Goal: Register for event/course

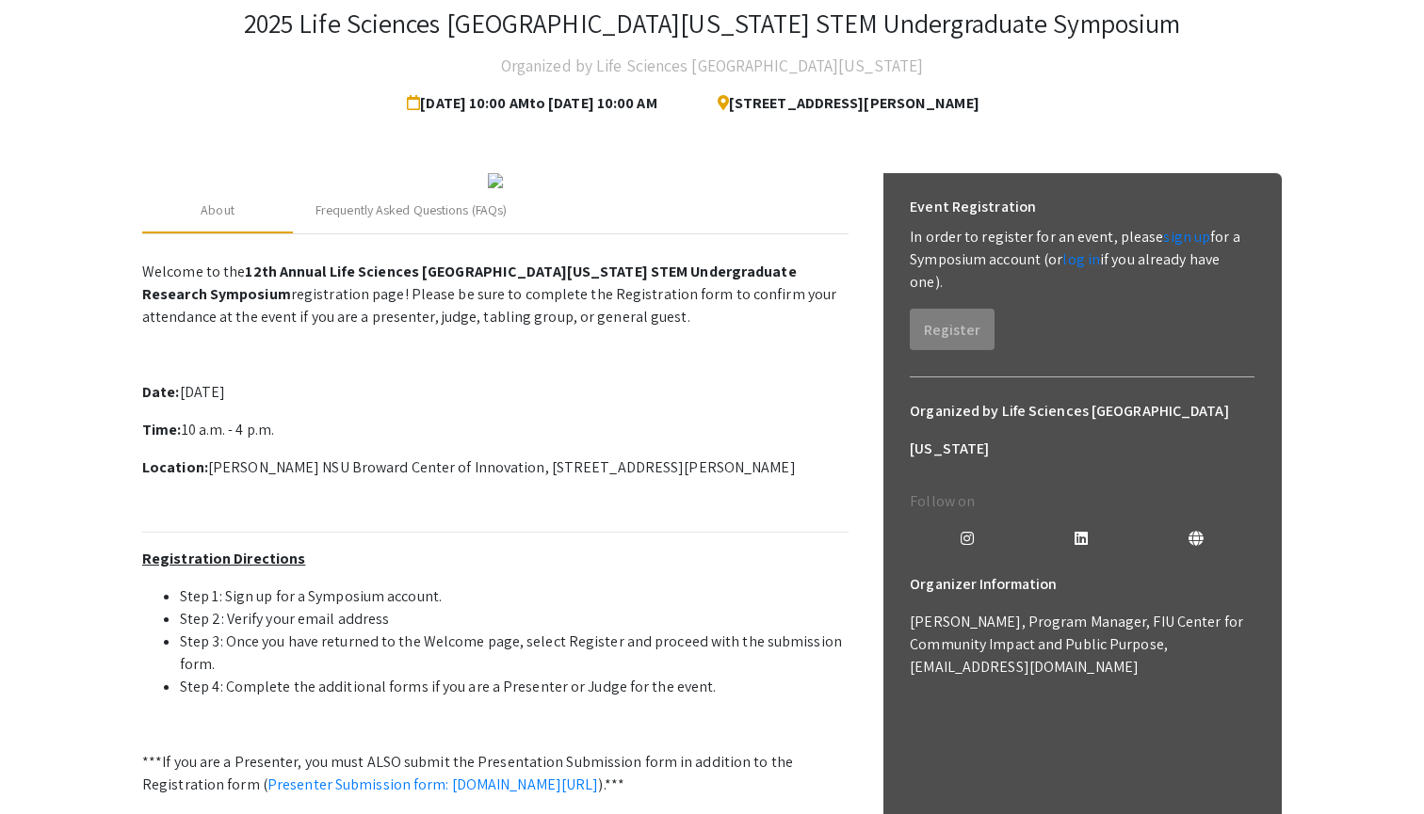
scroll to position [195, 0]
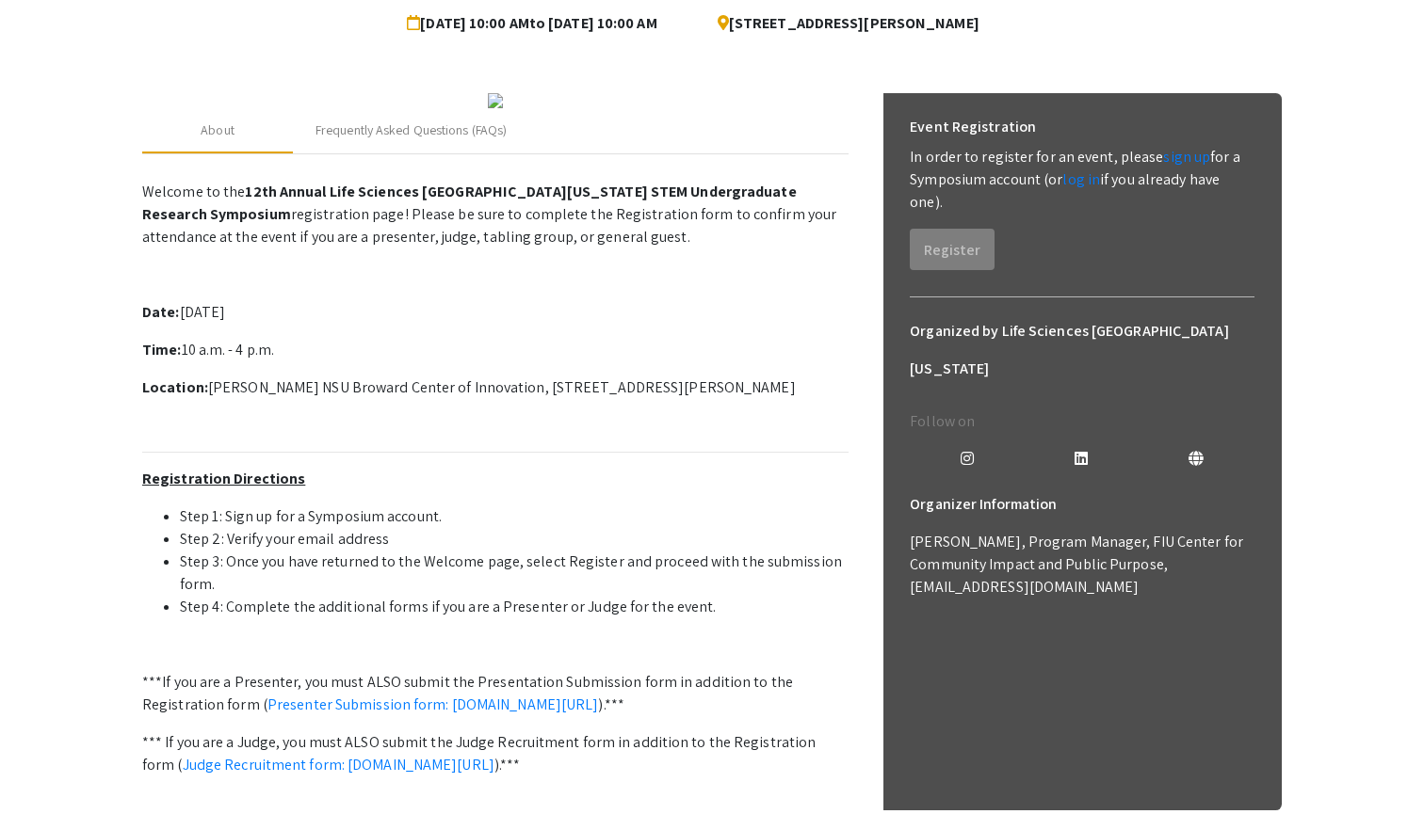
click at [979, 213] on div "Event Registration In order to register for an event, please sign up for a Symp…" at bounding box center [1081, 189] width 375 height 192
click at [1168, 158] on link "sign up" at bounding box center [1186, 157] width 47 height 20
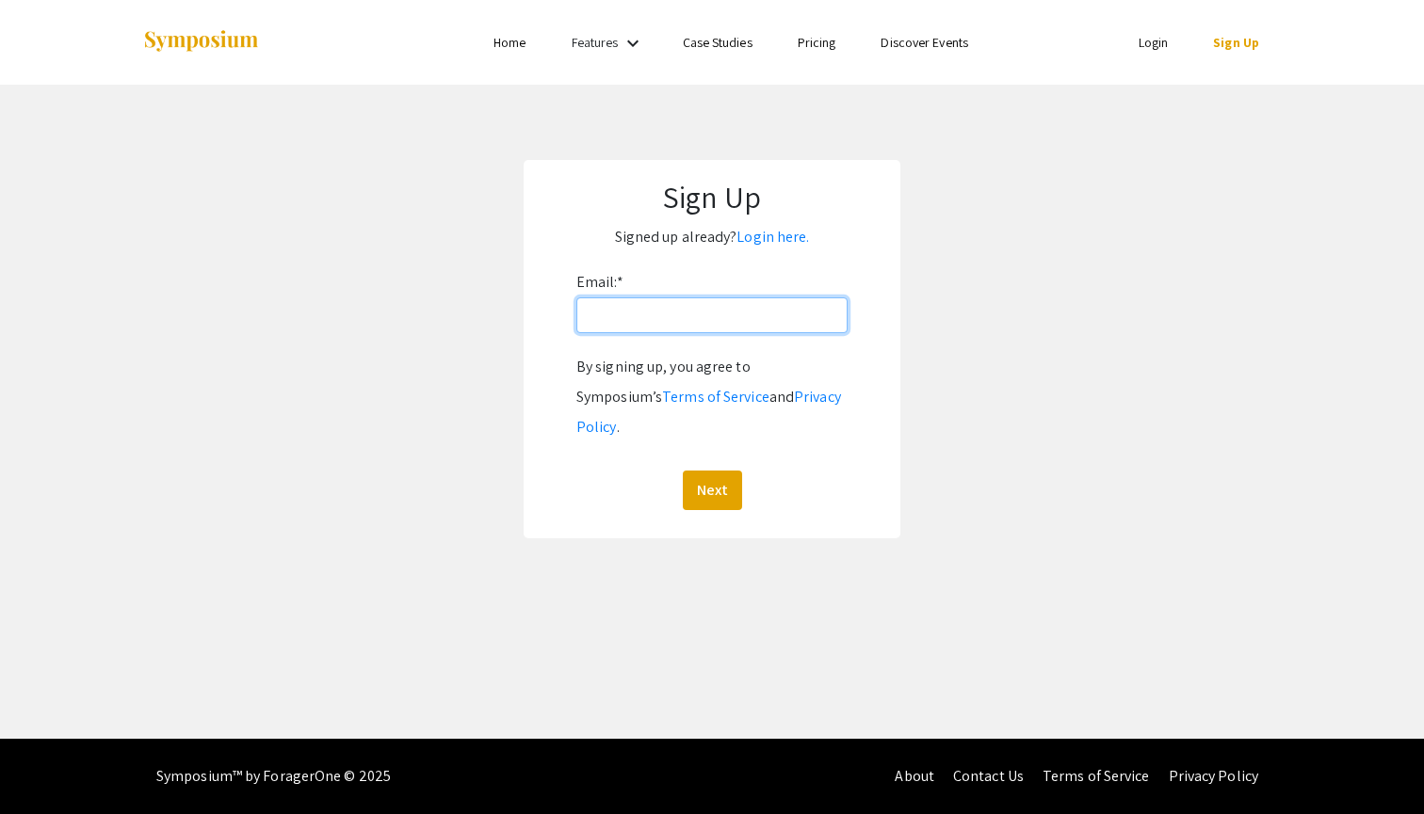
click at [820, 310] on input "Email: *" at bounding box center [711, 316] width 271 height 36
type input "[EMAIL_ADDRESS][DOMAIN_NAME]"
click at [711, 471] on button "Next" at bounding box center [712, 491] width 59 height 40
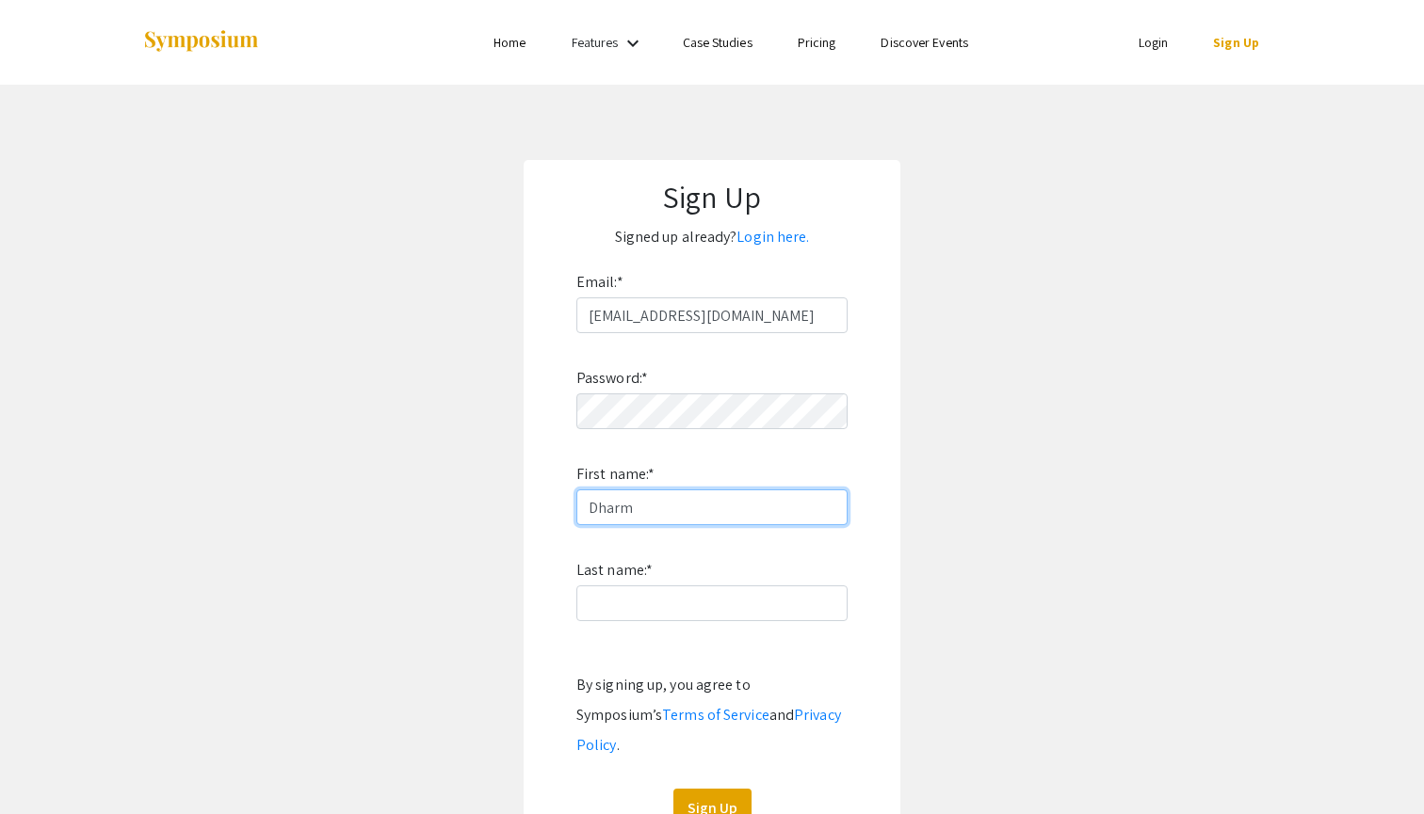
type input "Dharm"
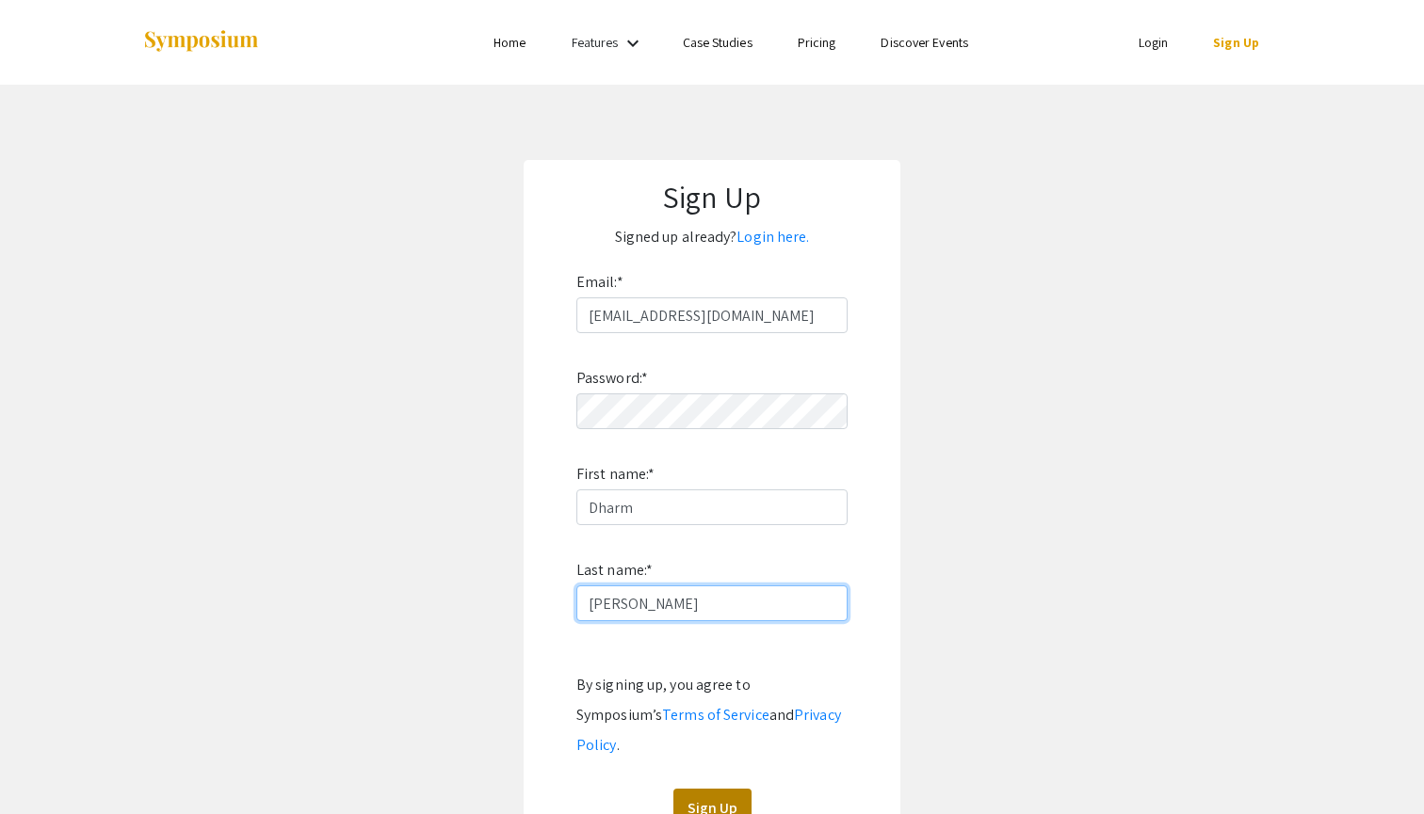
type input "[PERSON_NAME]"
click at [719, 789] on button "Sign Up" at bounding box center [712, 809] width 78 height 40
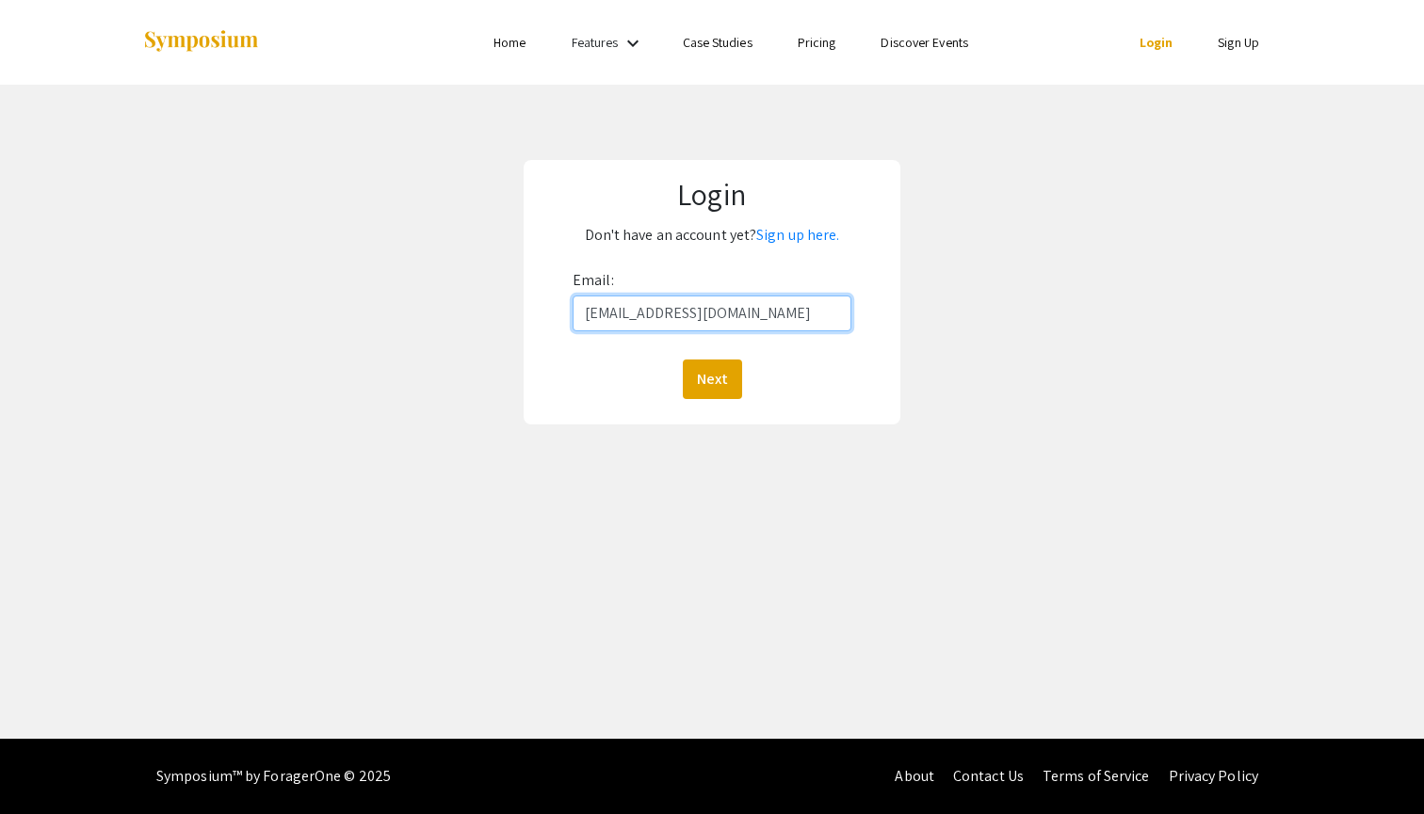
type input "[EMAIL_ADDRESS][DOMAIN_NAME]"
click at [711, 379] on button "Next" at bounding box center [712, 380] width 59 height 40
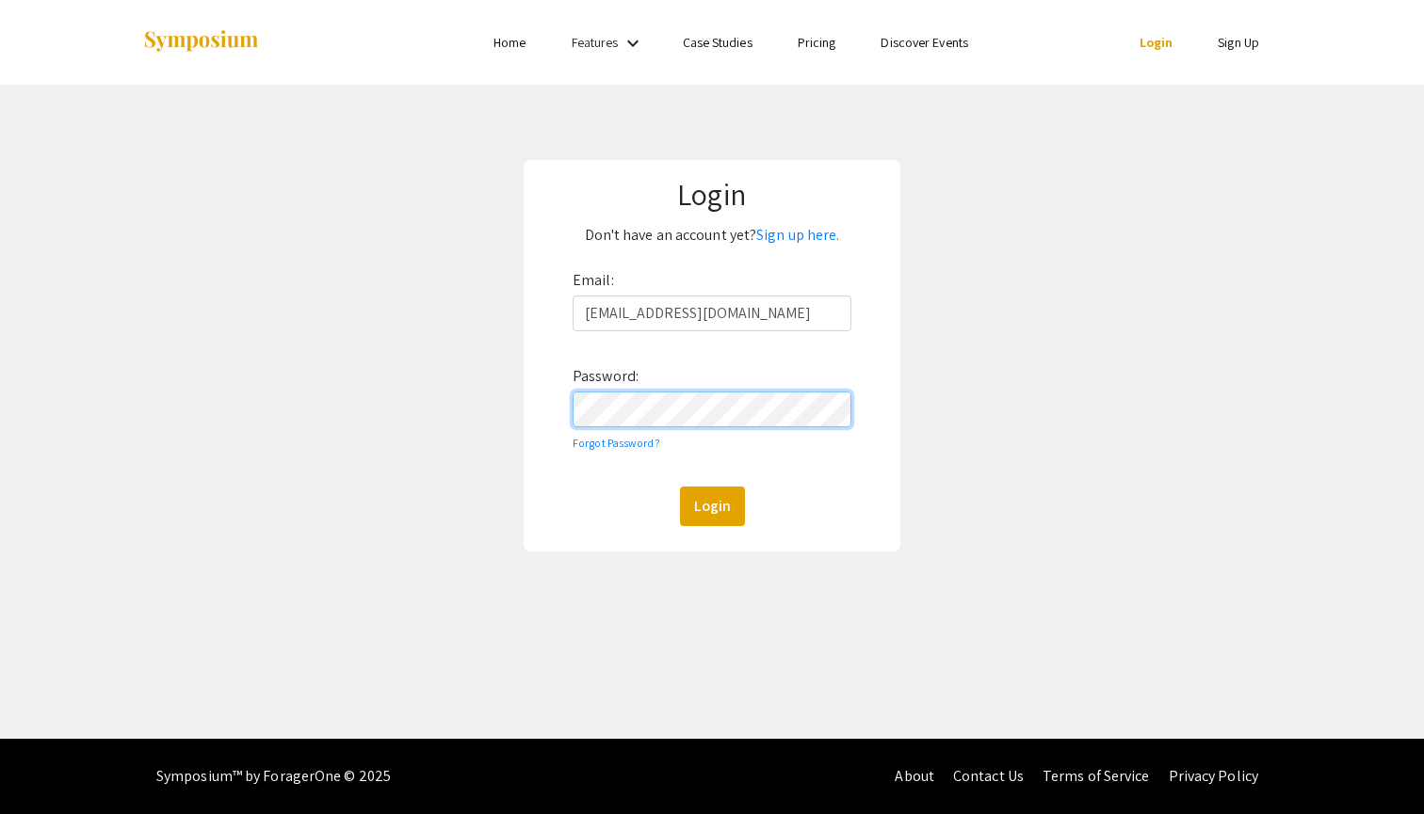
click at [711, 506] on button "Login" at bounding box center [712, 507] width 65 height 40
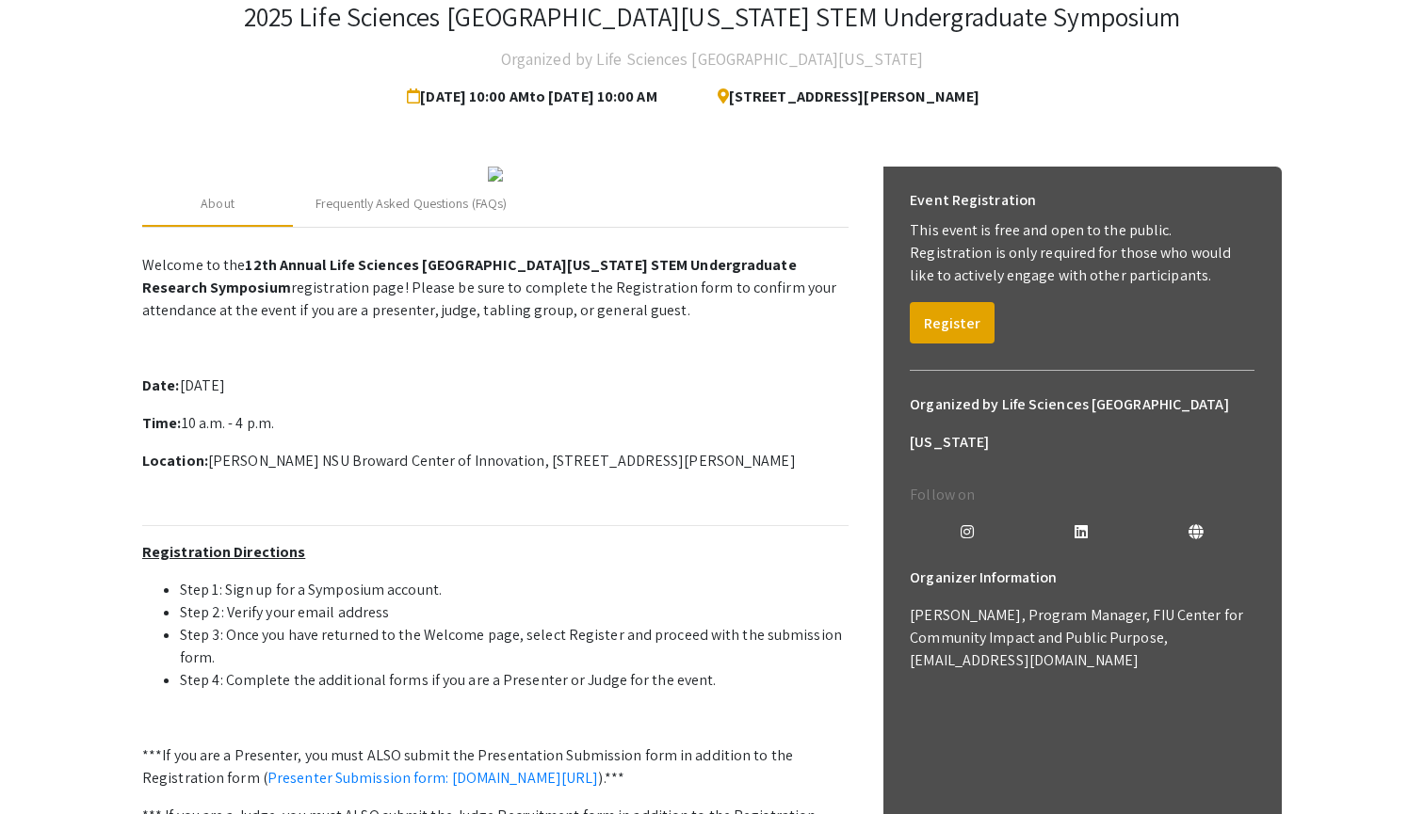
scroll to position [133, 0]
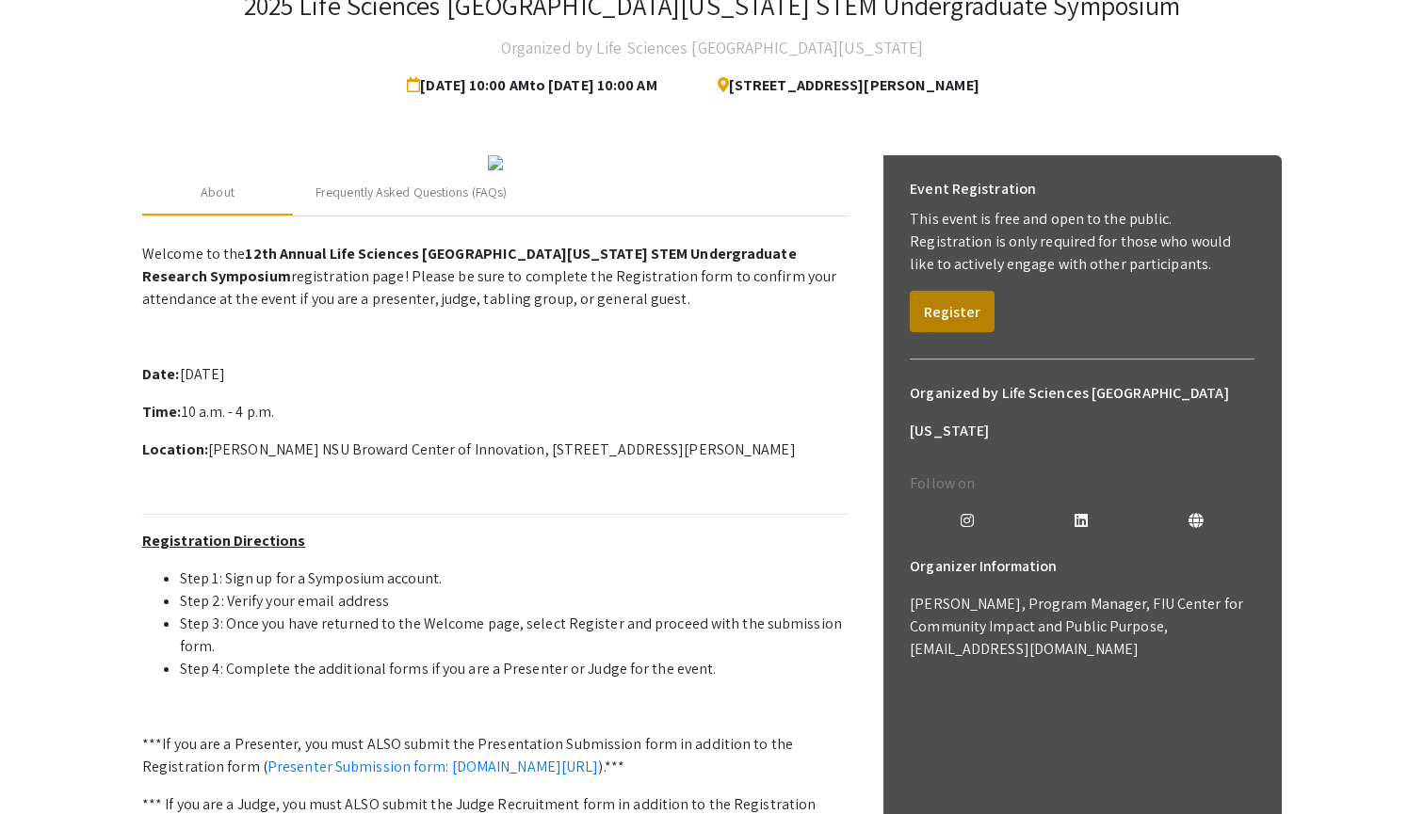
click at [964, 320] on button "Register" at bounding box center [952, 311] width 85 height 41
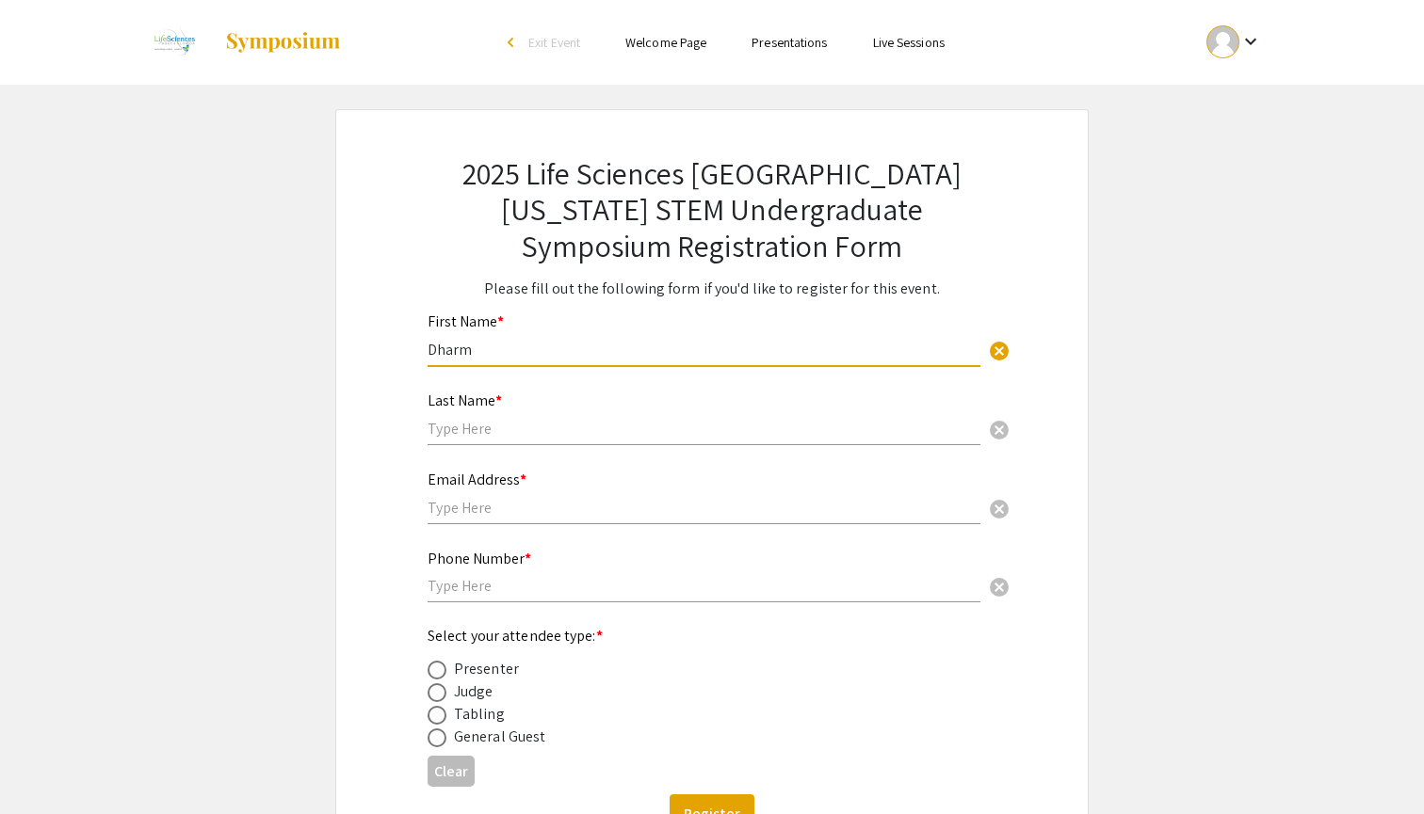
type input "Dharm"
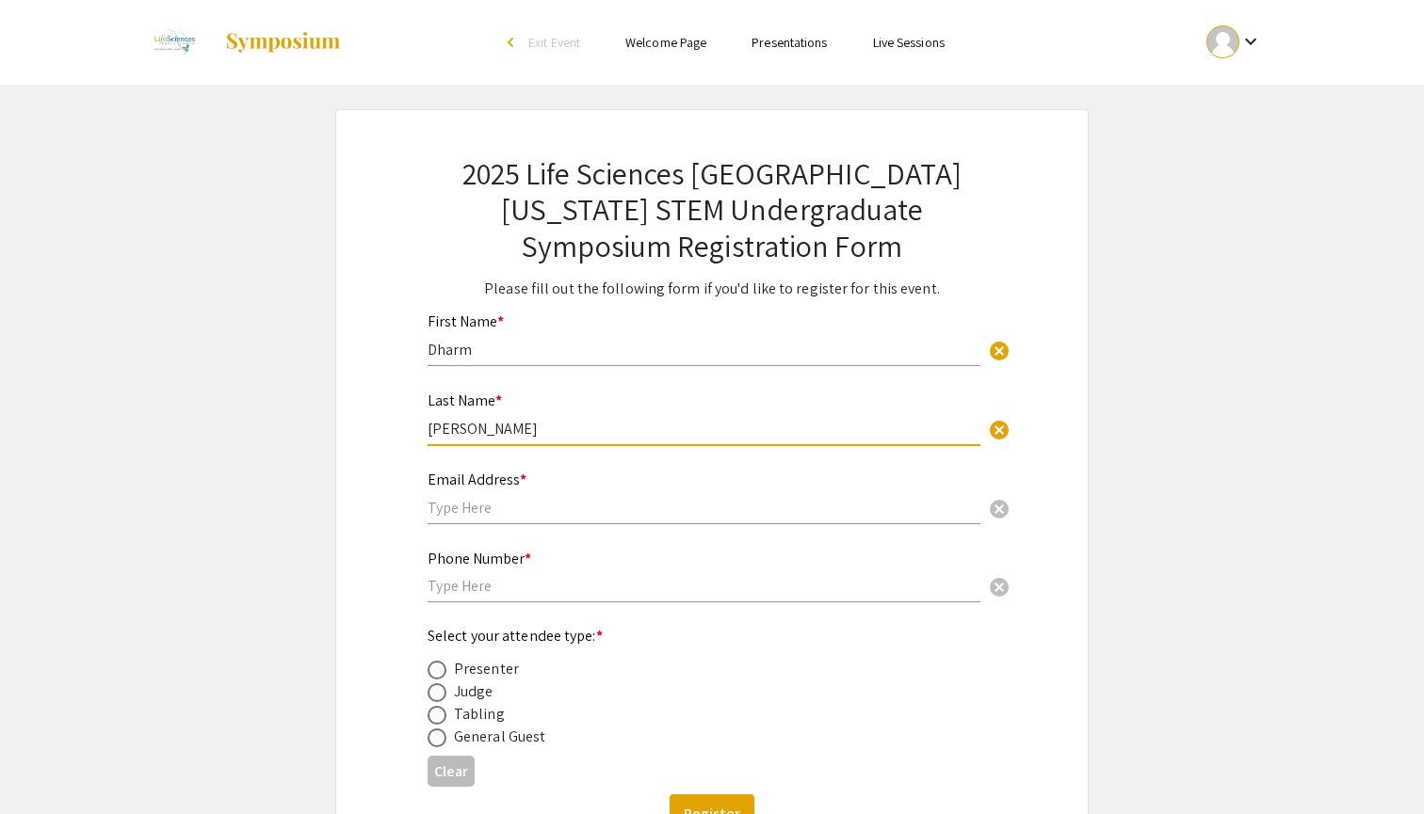
type input "[PERSON_NAME]"
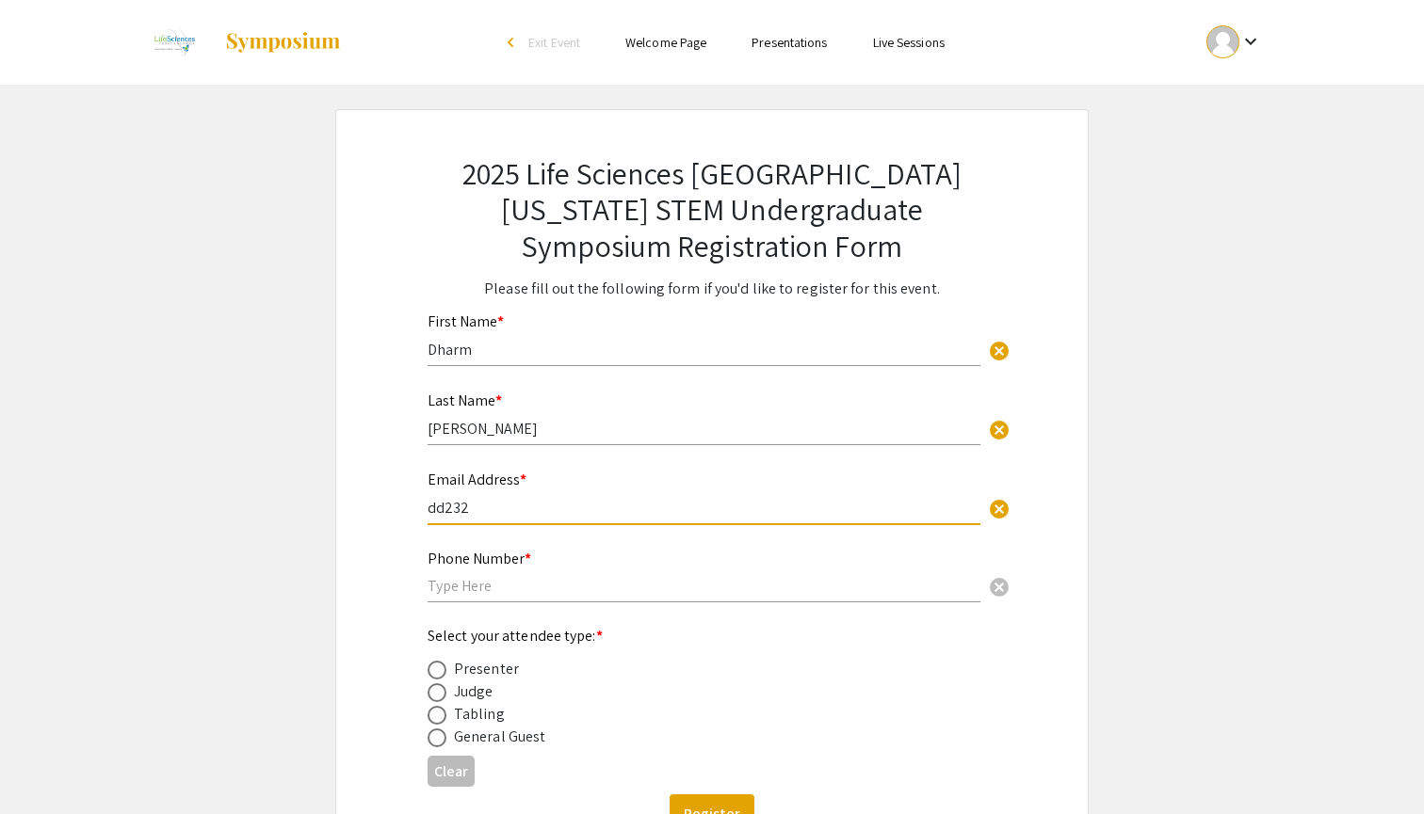
type input "dd2329"
type input "[EMAIL_ADDRESS][DOMAIN_NAME]"
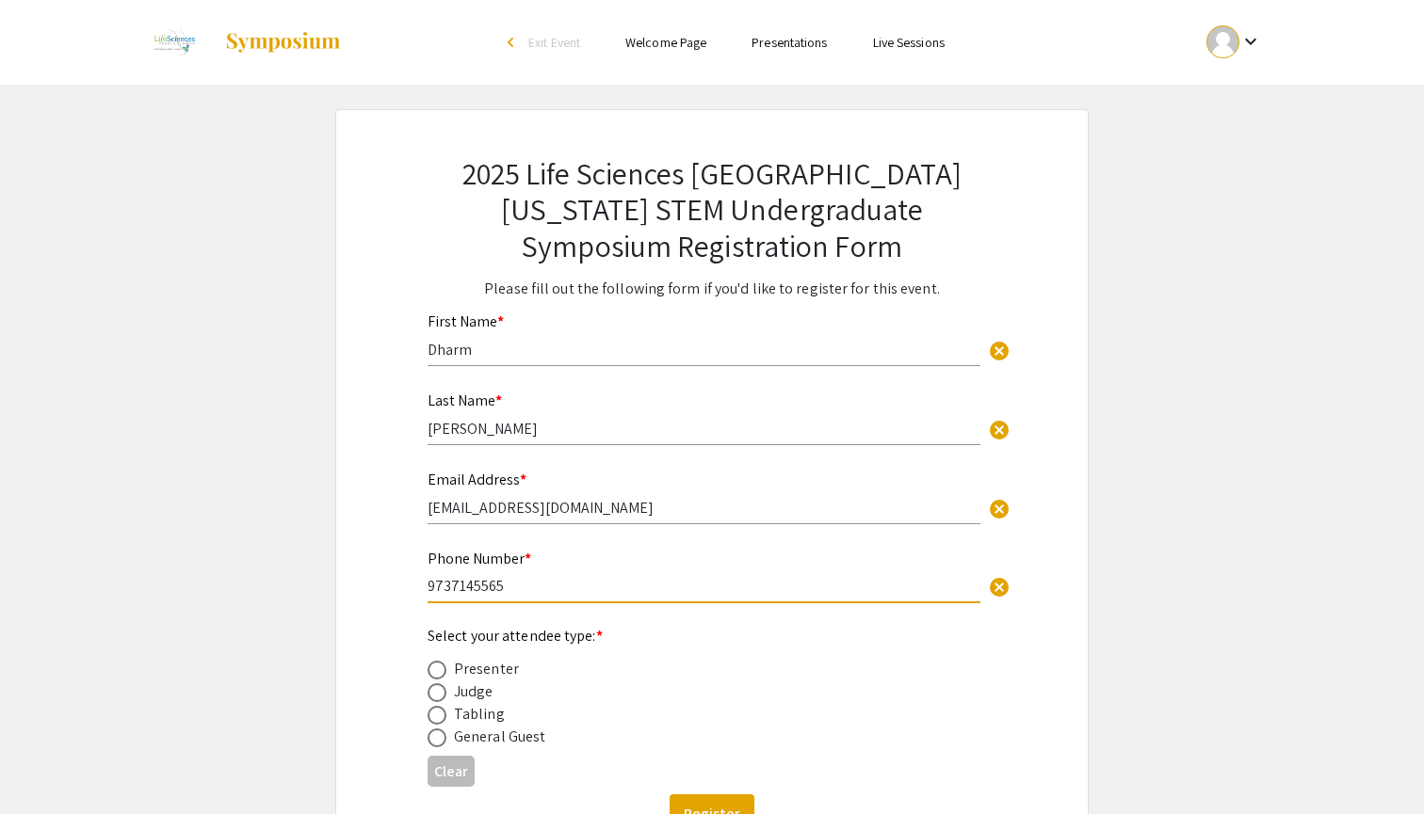
type input "9737145565"
click at [609, 637] on div "Select your attendee type: * Presenter Judge Tabling General Guest" at bounding box center [696, 686] width 539 height 123
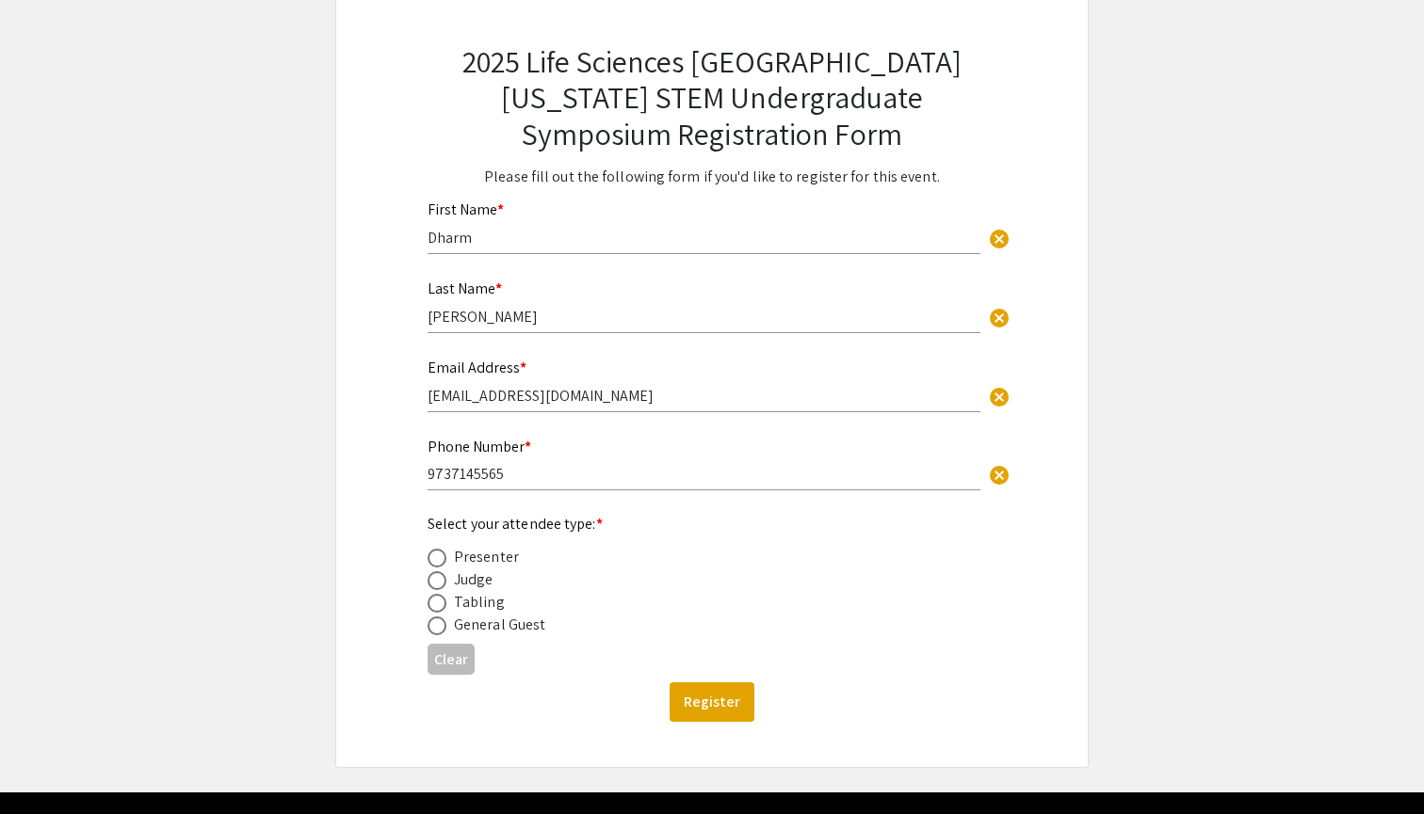
scroll to position [123, 0]
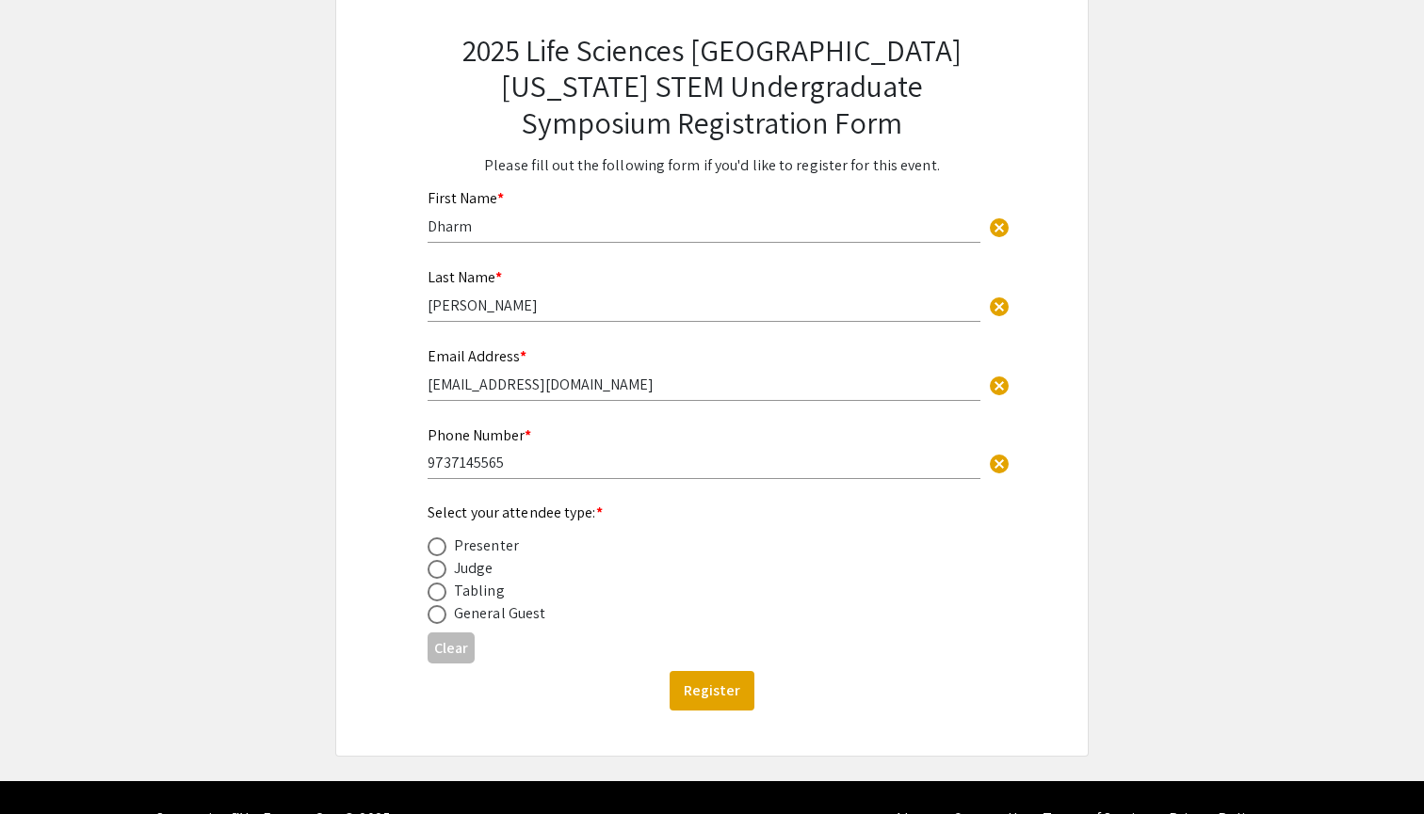
click at [438, 620] on span at bounding box center [436, 614] width 19 height 19
click at [438, 620] on input "radio" at bounding box center [436, 614] width 19 height 19
radio input "true"
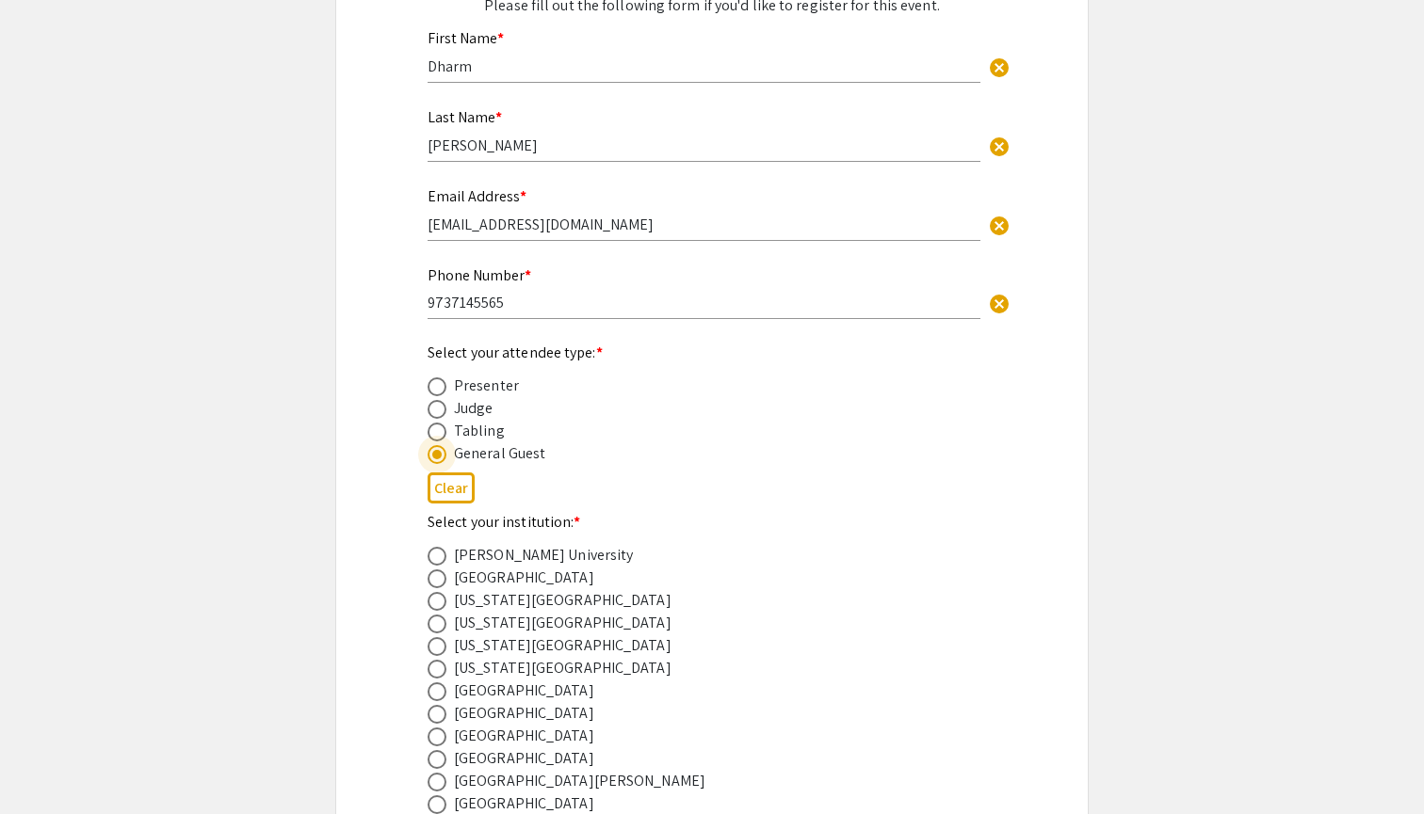
scroll to position [307, 0]
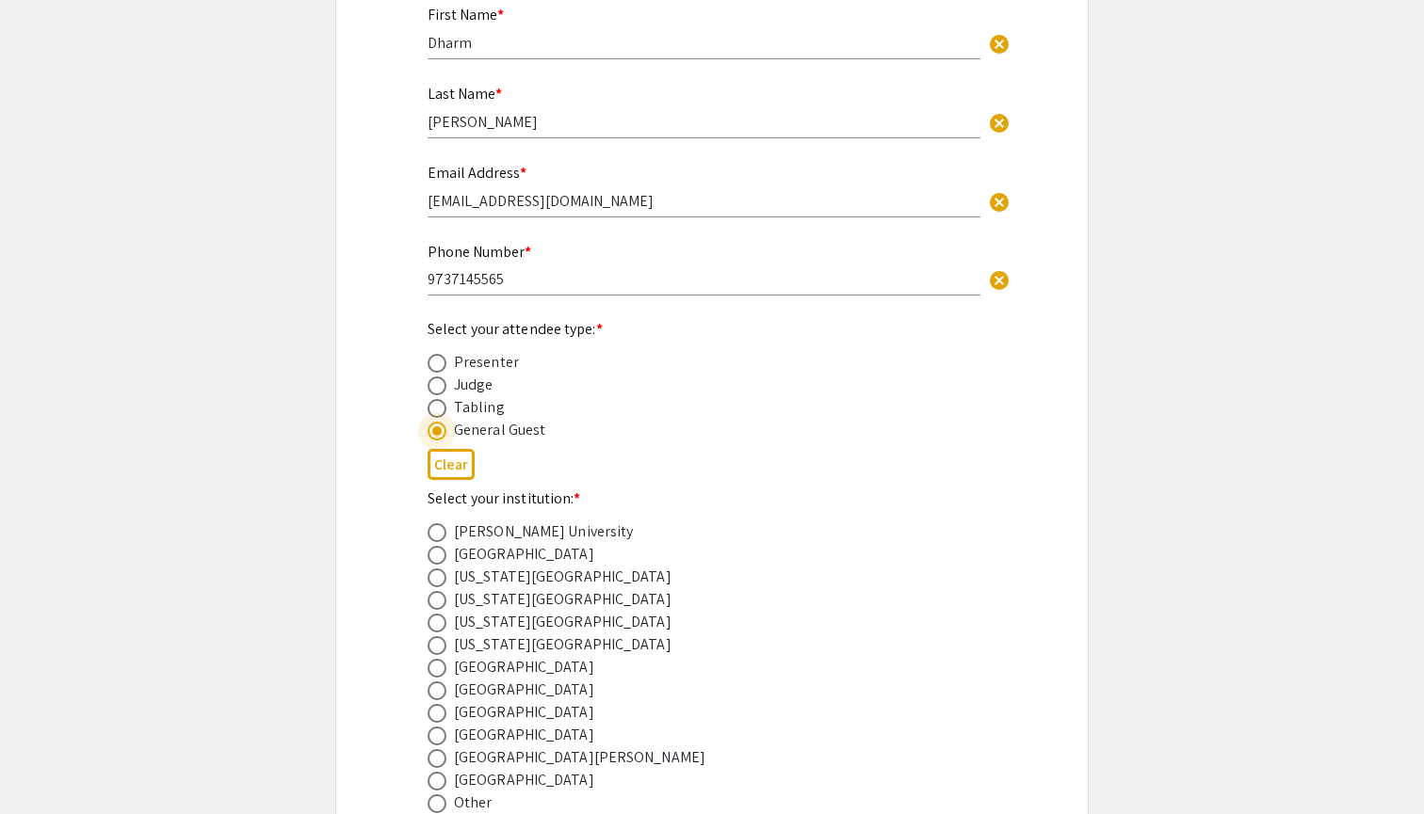
click at [438, 717] on span at bounding box center [436, 713] width 19 height 19
click at [438, 717] on input "radio" at bounding box center [436, 713] width 19 height 19
radio input "true"
click at [383, 744] on div "2025 Life Sciences South Florida STEM Undergraduate Symposium Registration Form…" at bounding box center [711, 385] width 659 height 1165
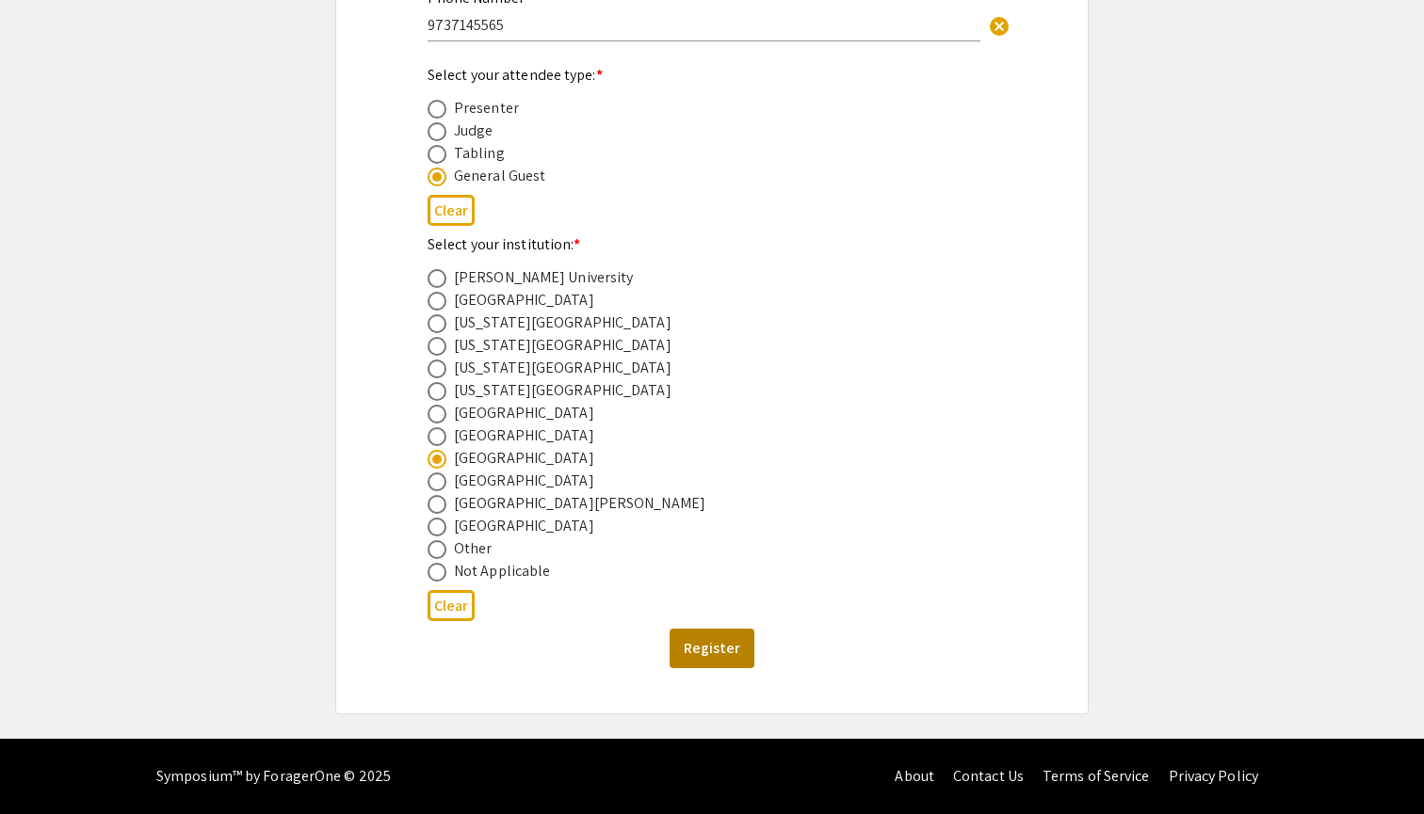
scroll to position [562, 0]
click at [702, 646] on button "Register" at bounding box center [711, 649] width 85 height 40
